Goal: Task Accomplishment & Management: Complete application form

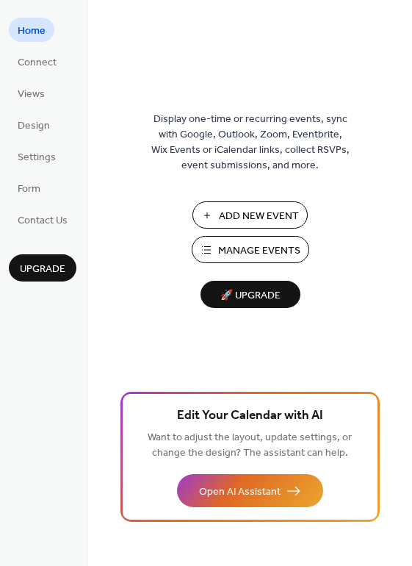
click at [287, 254] on span "Manage Events" at bounding box center [259, 250] width 82 height 15
click at [269, 245] on span "Manage Events" at bounding box center [259, 250] width 82 height 15
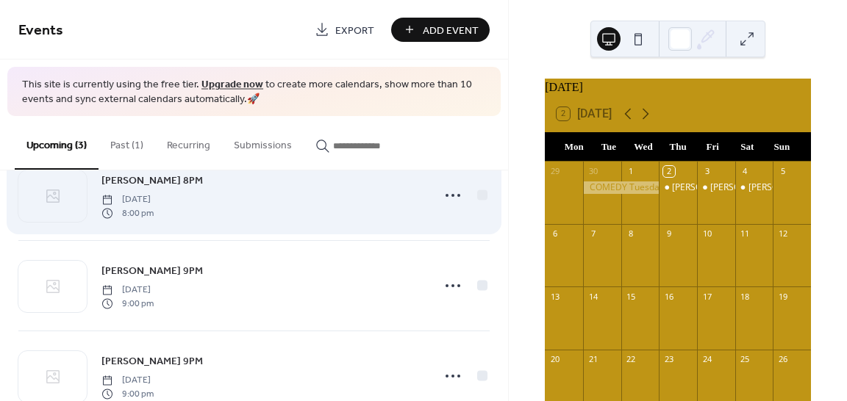
scroll to position [83, 0]
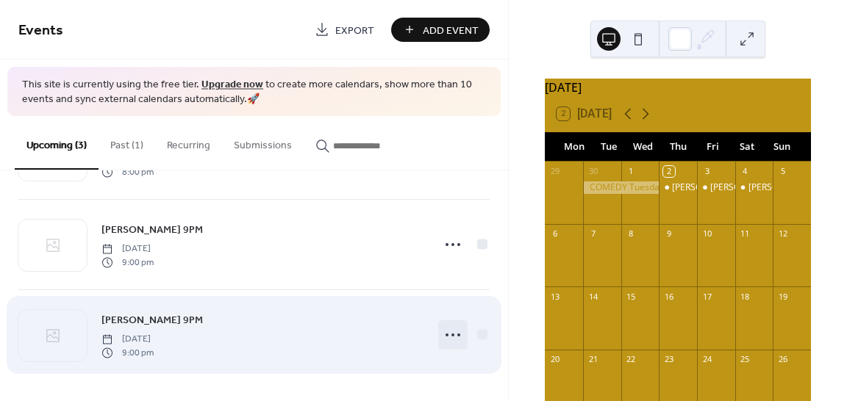
click at [450, 336] on icon at bounding box center [453, 335] width 24 height 24
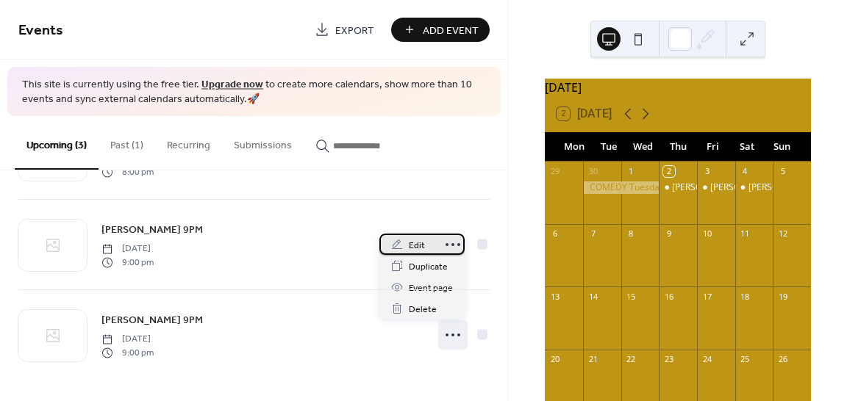
click at [421, 243] on span "Edit" at bounding box center [417, 245] width 16 height 15
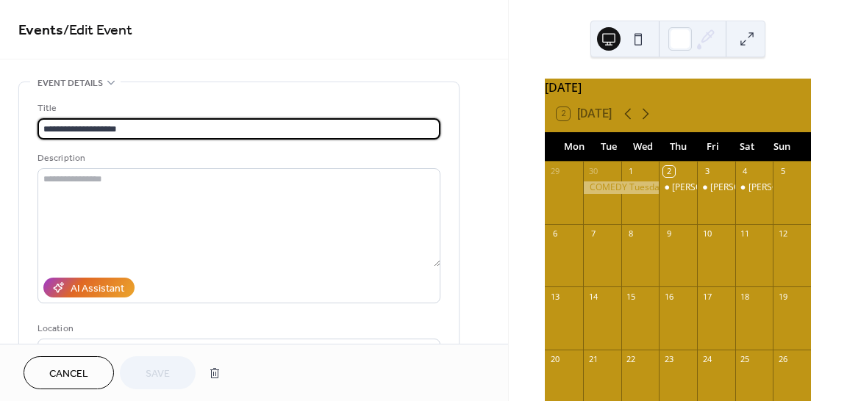
click at [94, 124] on input "**********" at bounding box center [238, 128] width 403 height 21
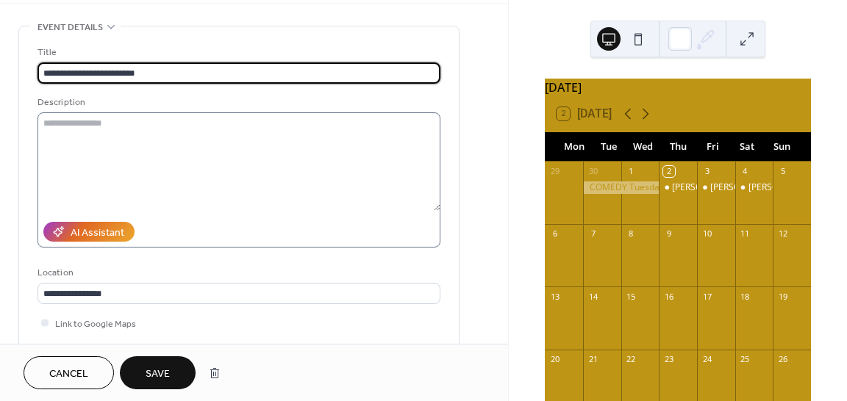
scroll to position [59, 0]
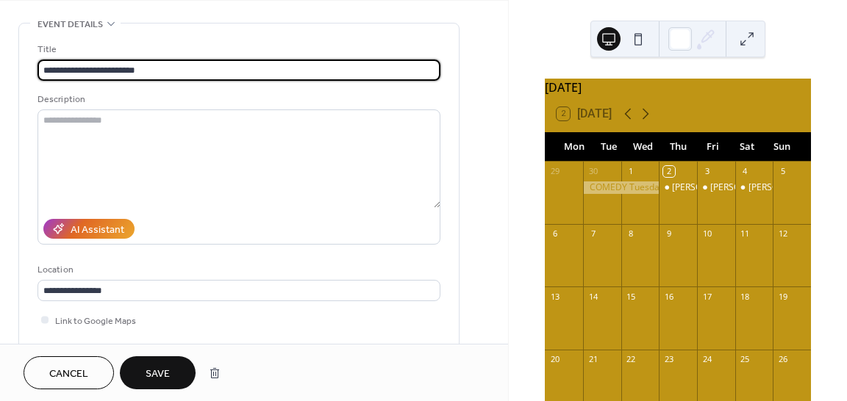
type input "**********"
click at [153, 377] on span "Save" at bounding box center [158, 374] width 24 height 15
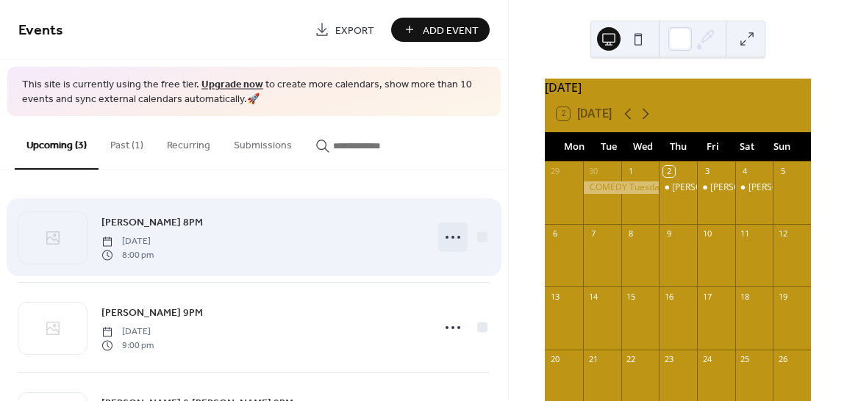
click at [447, 239] on icon at bounding box center [453, 238] width 24 height 24
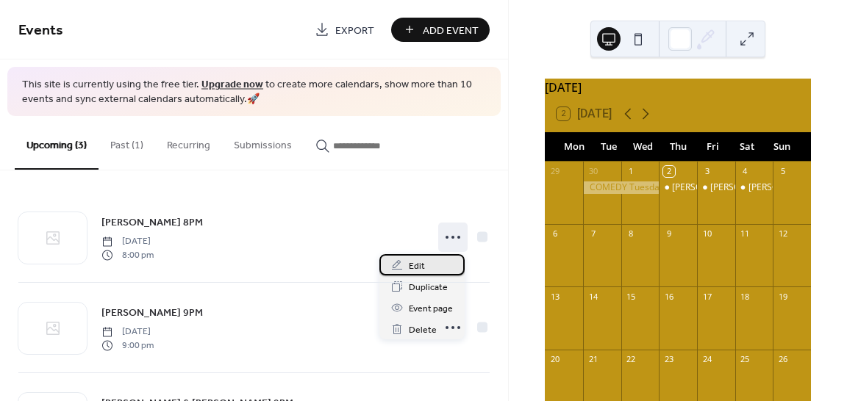
click at [417, 263] on span "Edit" at bounding box center [417, 266] width 16 height 15
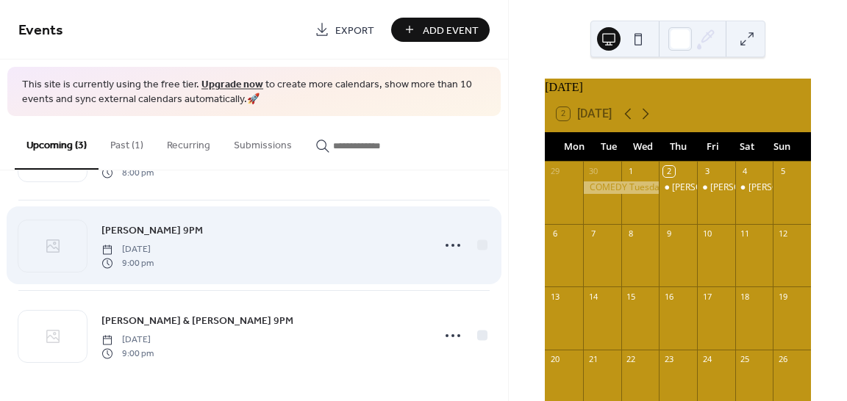
scroll to position [83, 0]
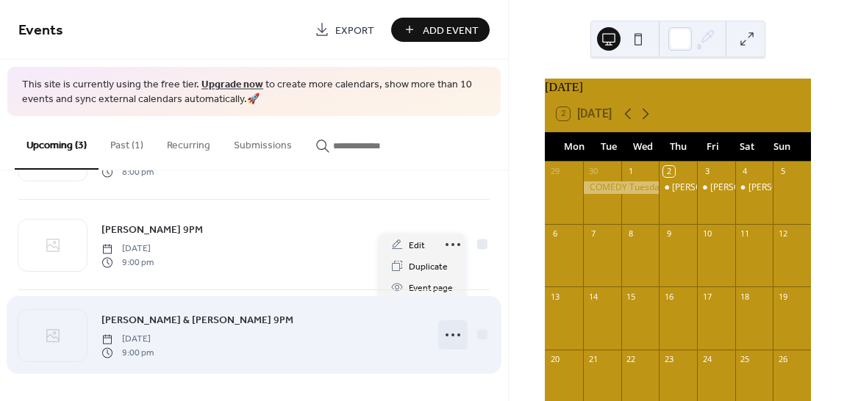
click at [444, 334] on icon at bounding box center [453, 335] width 24 height 24
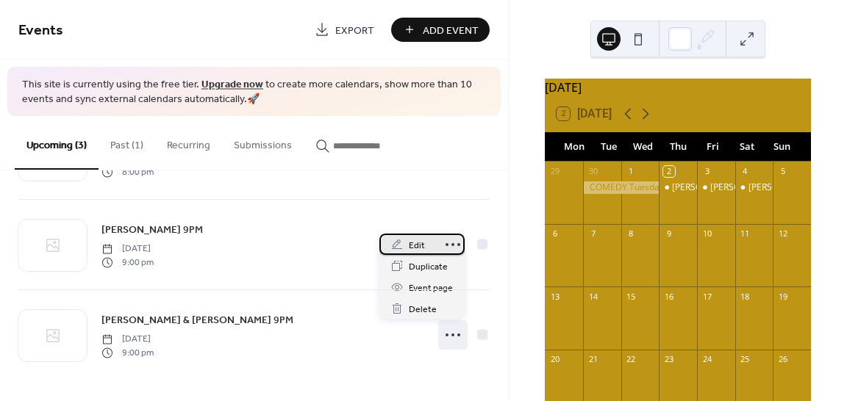
click at [425, 245] on div "Edit" at bounding box center [421, 244] width 85 height 21
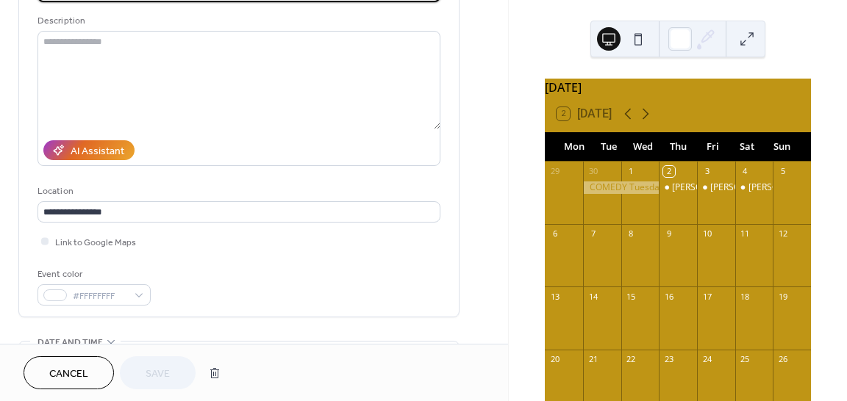
scroll to position [235, 0]
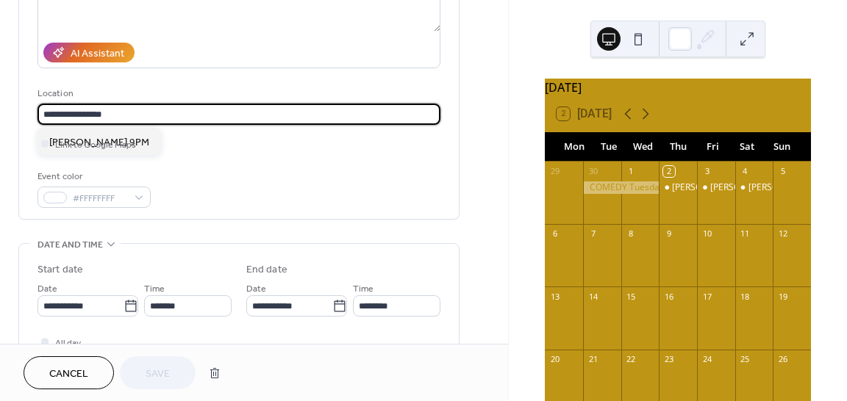
drag, startPoint x: 123, startPoint y: 112, endPoint x: 35, endPoint y: 112, distance: 88.2
click at [35, 112] on div "**********" at bounding box center [238, 33] width 439 height 372
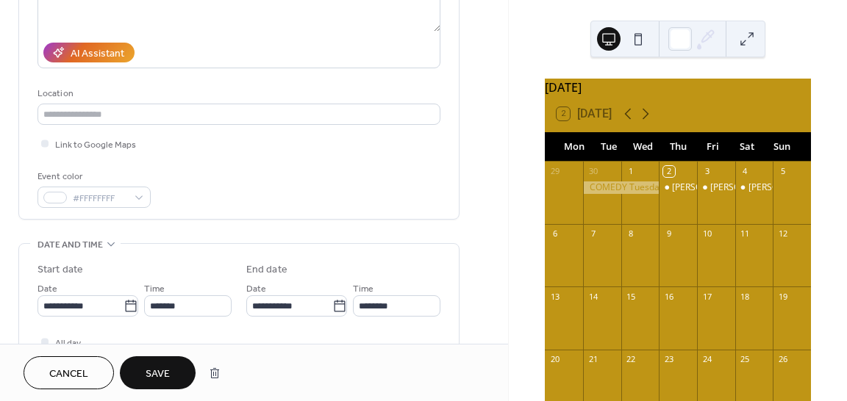
click at [163, 373] on span "Save" at bounding box center [158, 374] width 24 height 15
